Goal: Download file/media

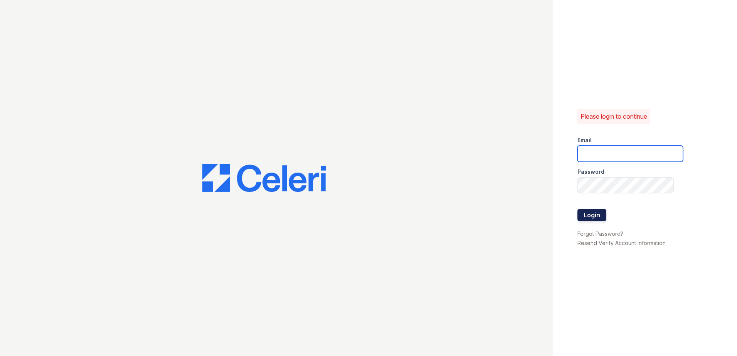
type input "[EMAIL_ADDRESS][DOMAIN_NAME]"
click at [598, 212] on button "Login" at bounding box center [591, 215] width 29 height 12
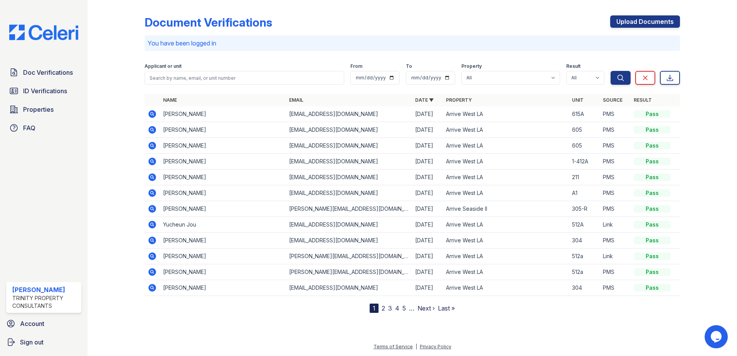
click at [152, 112] on icon at bounding box center [152, 113] width 9 height 9
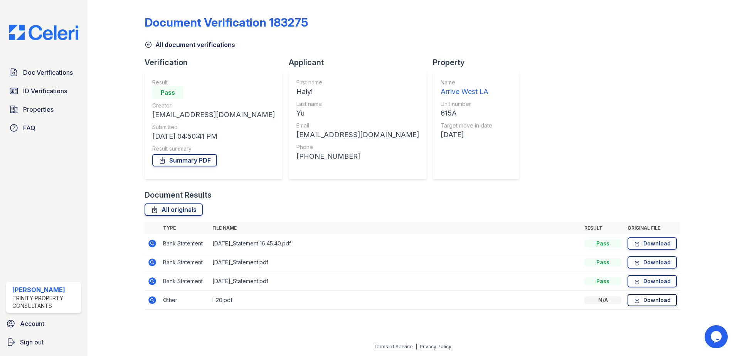
click at [660, 306] on link "Download" at bounding box center [651, 300] width 49 height 12
click at [636, 248] on link "Download" at bounding box center [651, 243] width 49 height 12
click at [648, 263] on link "Download" at bounding box center [651, 262] width 49 height 12
click at [642, 279] on link "Download" at bounding box center [651, 281] width 49 height 12
